Goal: Book appointment/travel/reservation

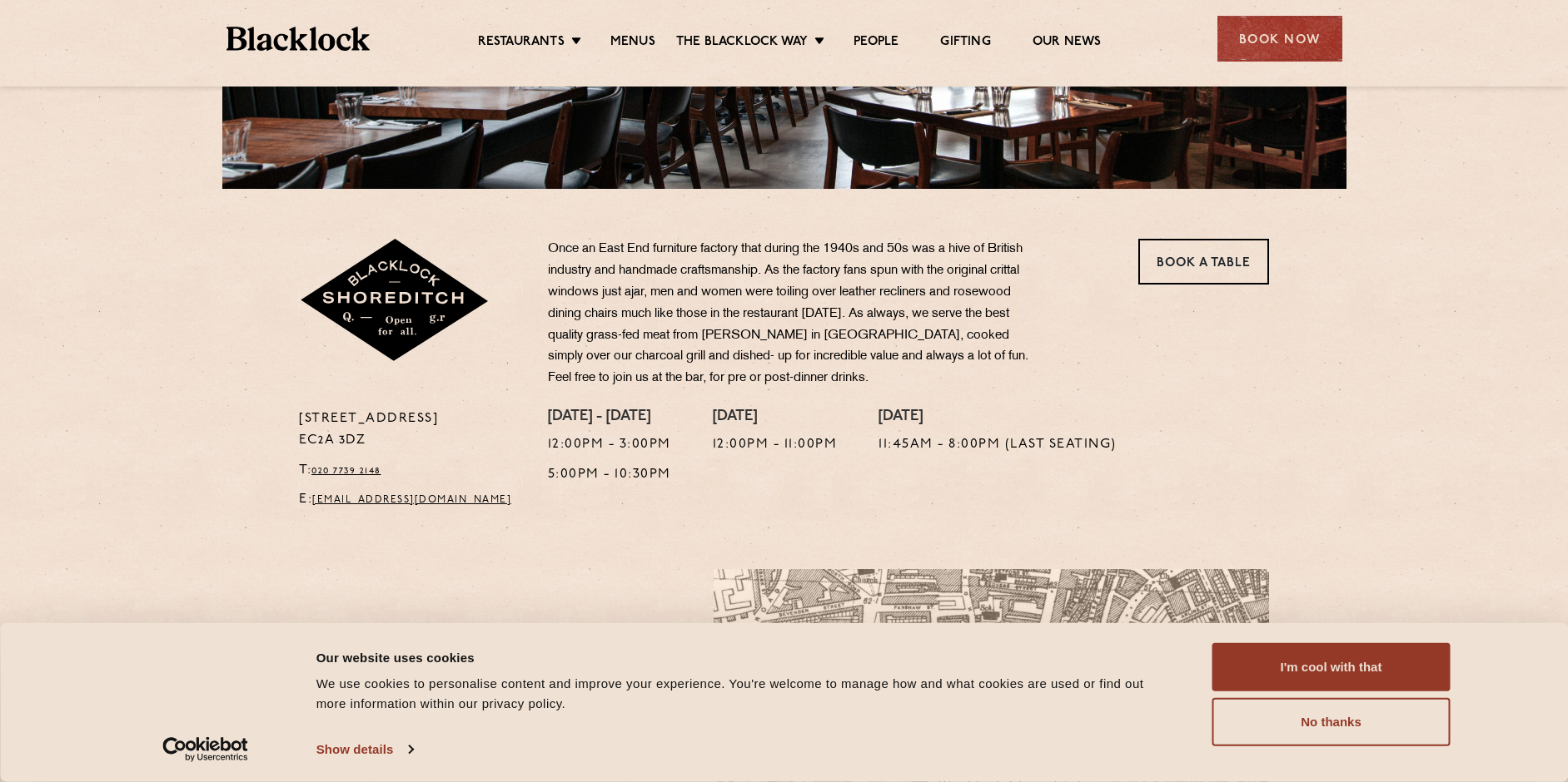
scroll to position [416, 0]
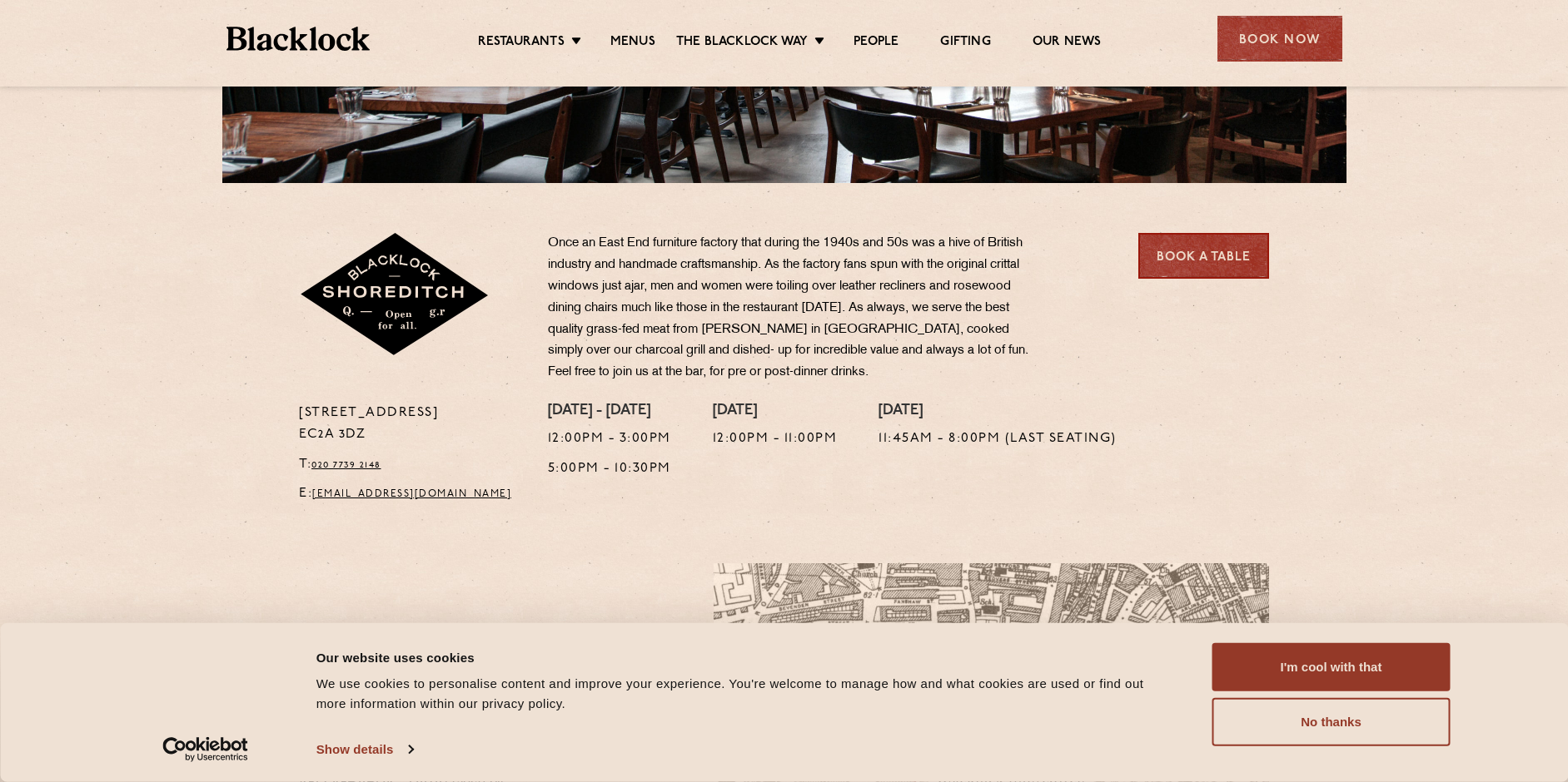
click at [1236, 234] on section "[STREET_ADDRESS] T: 020 7739 2148 E: [EMAIL_ADDRESS][DOMAIN_NAME] Once an East …" at bounding box center [784, 348] width 1568 height 331
click at [1232, 261] on link "Book a Table" at bounding box center [1203, 256] width 131 height 46
